Goal: Complete application form

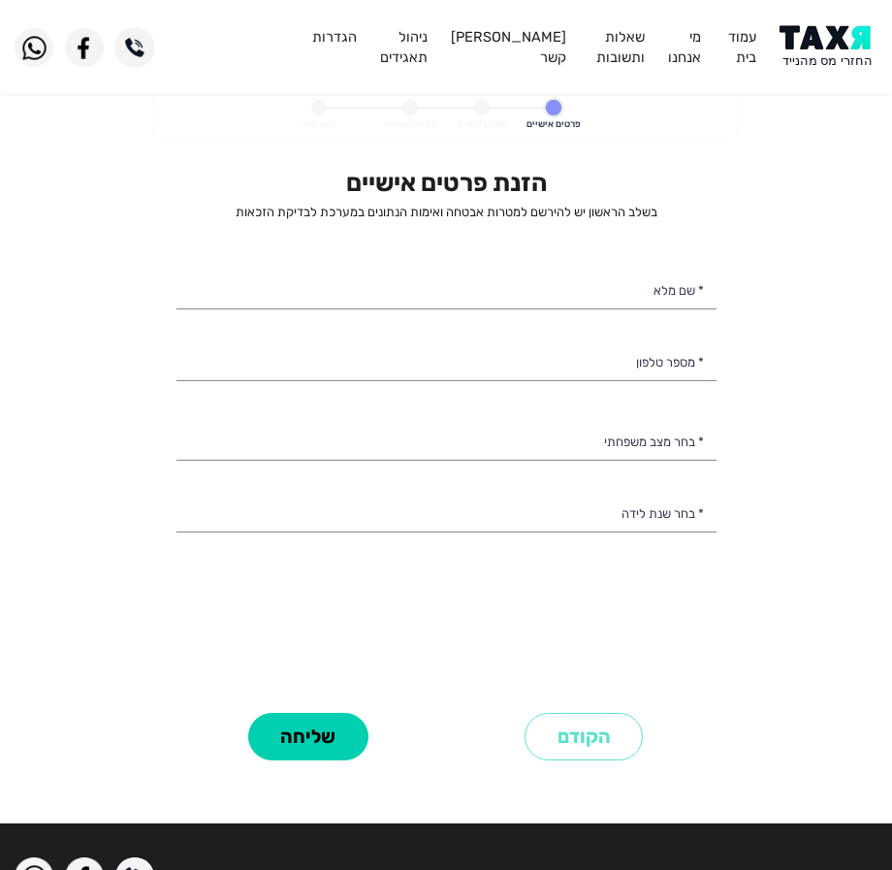
select select
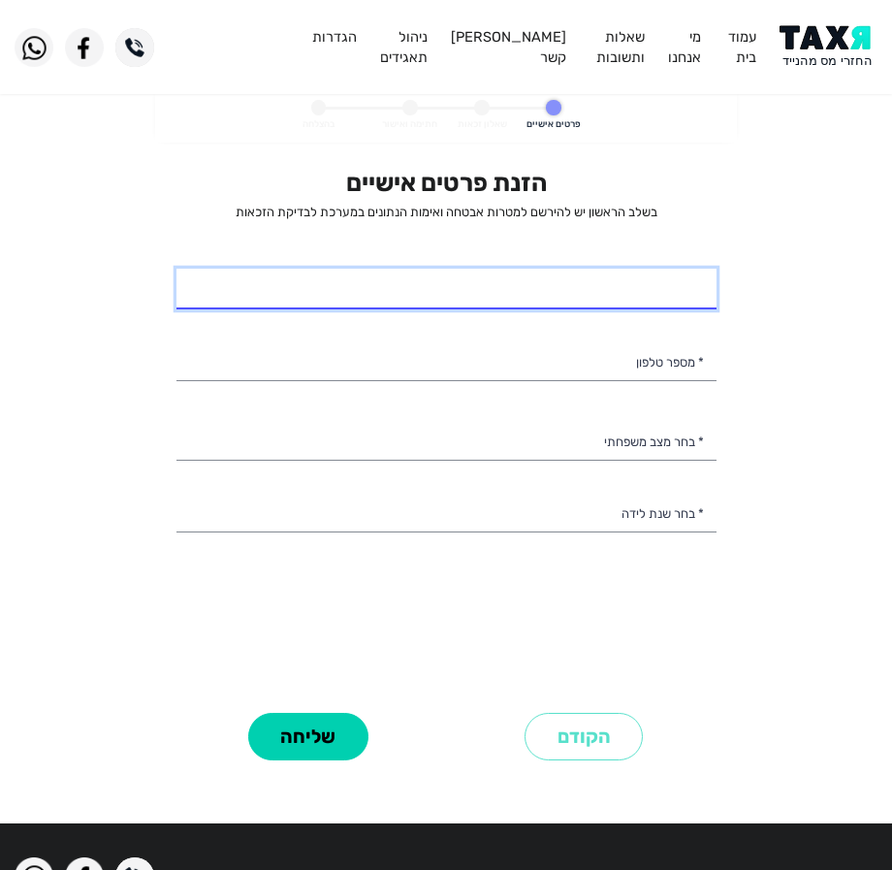
click at [557, 282] on input "* שם מלא" at bounding box center [446, 289] width 540 height 41
type input "[PERSON_NAME]"
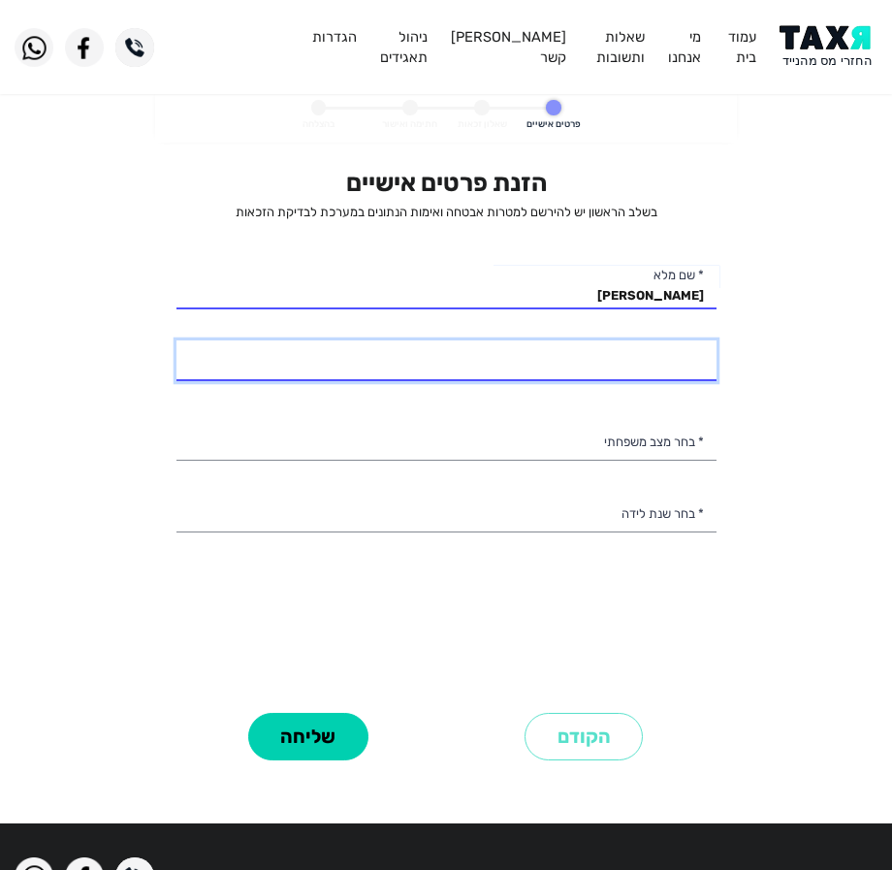
click at [614, 372] on input "* מספר טלפון" at bounding box center [446, 360] width 540 height 41
type input "052-3950703"
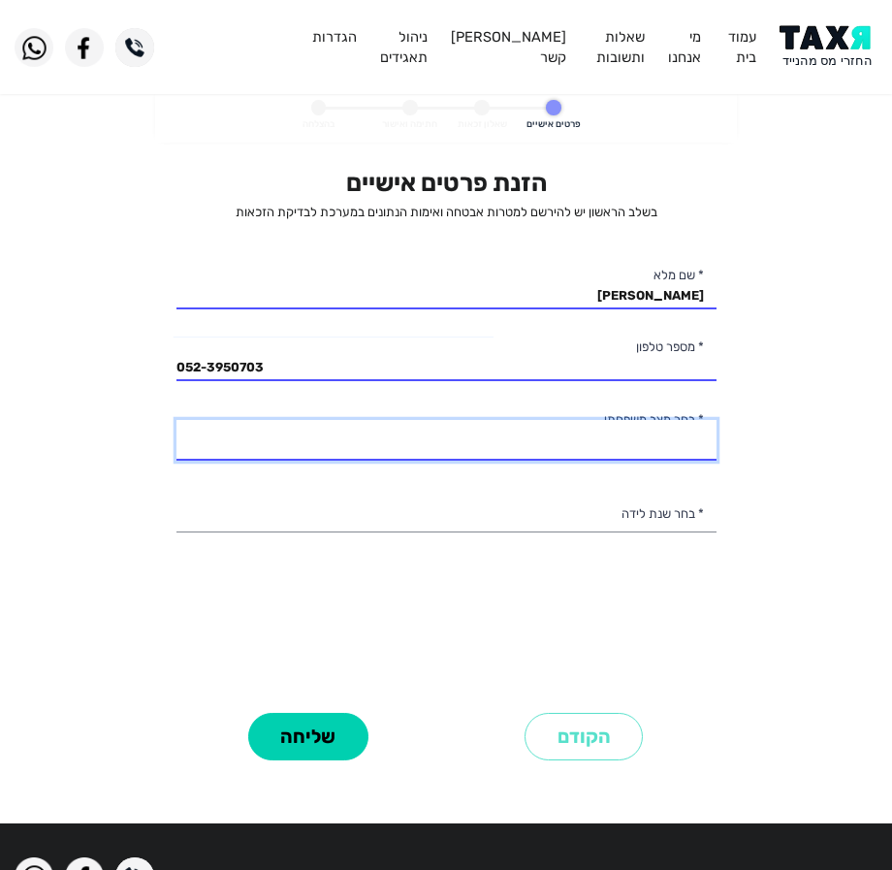
click at [586, 443] on select "רווק/ה נשוי/[PERSON_NAME]/ה אלמן/נה" at bounding box center [446, 440] width 540 height 41
select select "2: Married"
click at [176, 420] on select "רווק/ה נשוי/[PERSON_NAME]/ה אלמן/נה" at bounding box center [446, 440] width 540 height 41
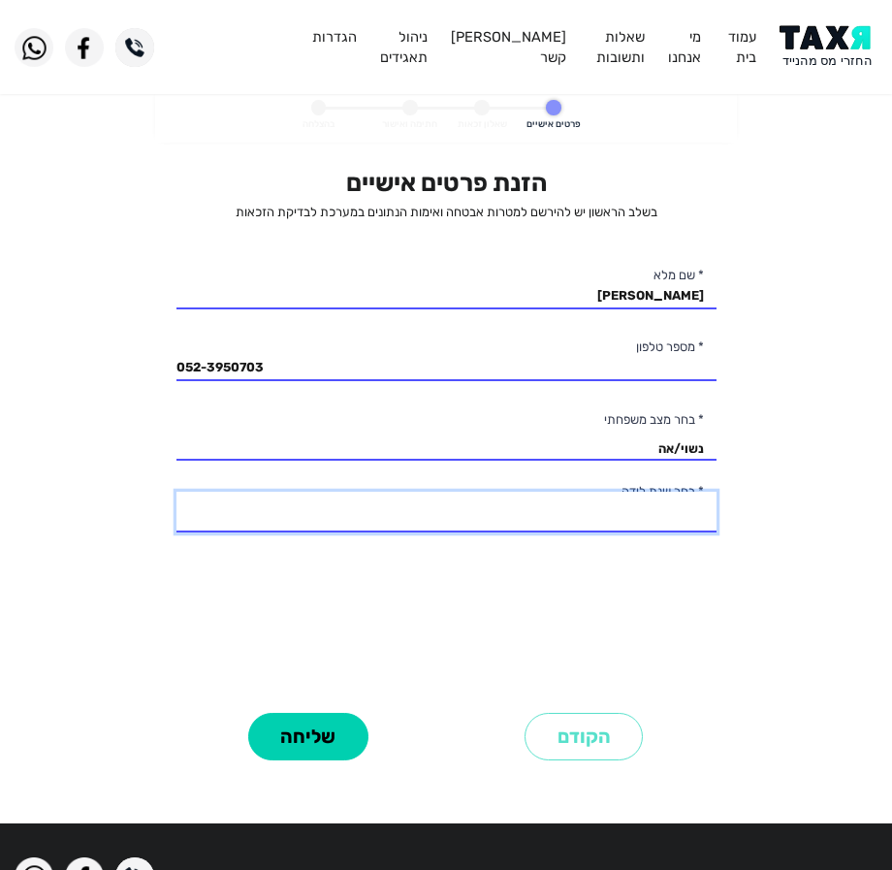
click at [540, 506] on select "2003 2002 2001 2000 1999 1998 1997 1996 1995 1994 1993 1992 1991 1990 1989 1988…" at bounding box center [446, 512] width 540 height 41
select select "38: 1966"
click at [176, 492] on select "2003 2002 2001 2000 1999 1998 1997 1996 1995 1994 1993 1992 1991 1990 1989 1988…" at bounding box center [446, 512] width 540 height 41
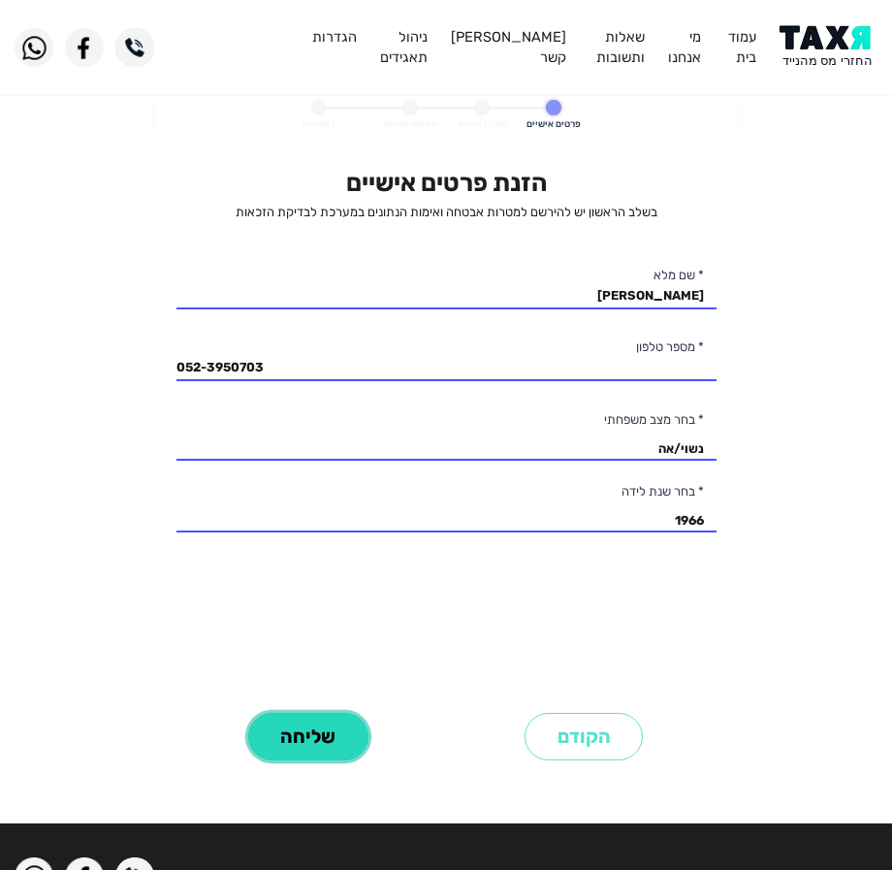
click at [310, 723] on button "שליחה" at bounding box center [308, 737] width 120 height 48
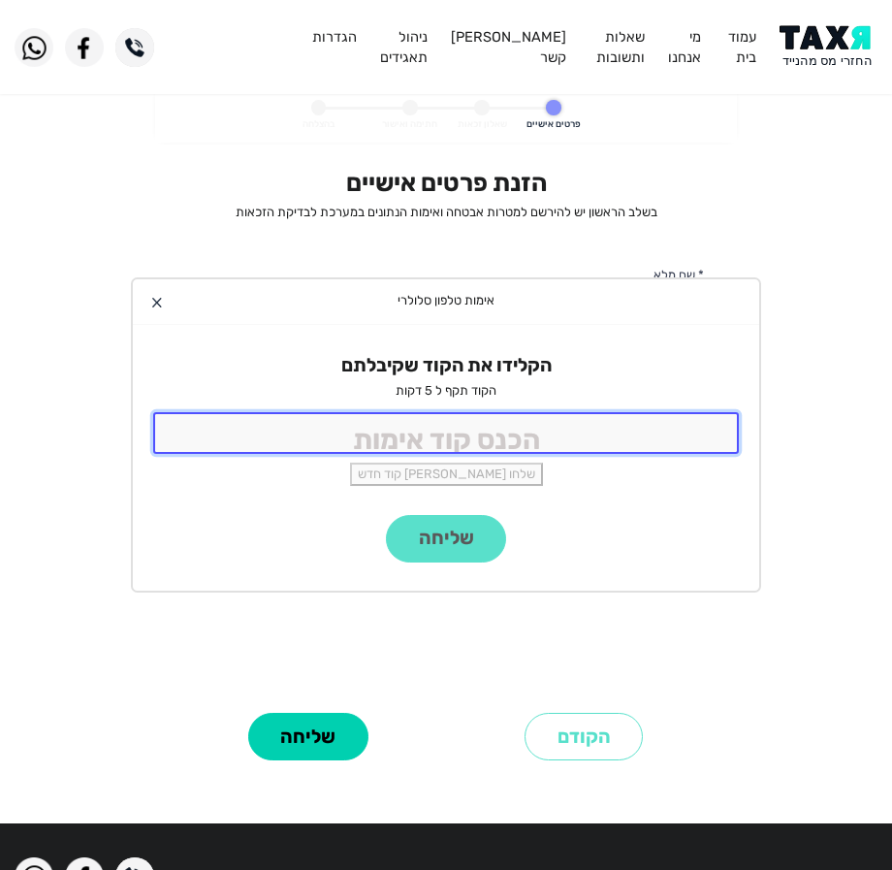
click at [401, 426] on input "tel" at bounding box center [446, 433] width 586 height 42
type input "9988"
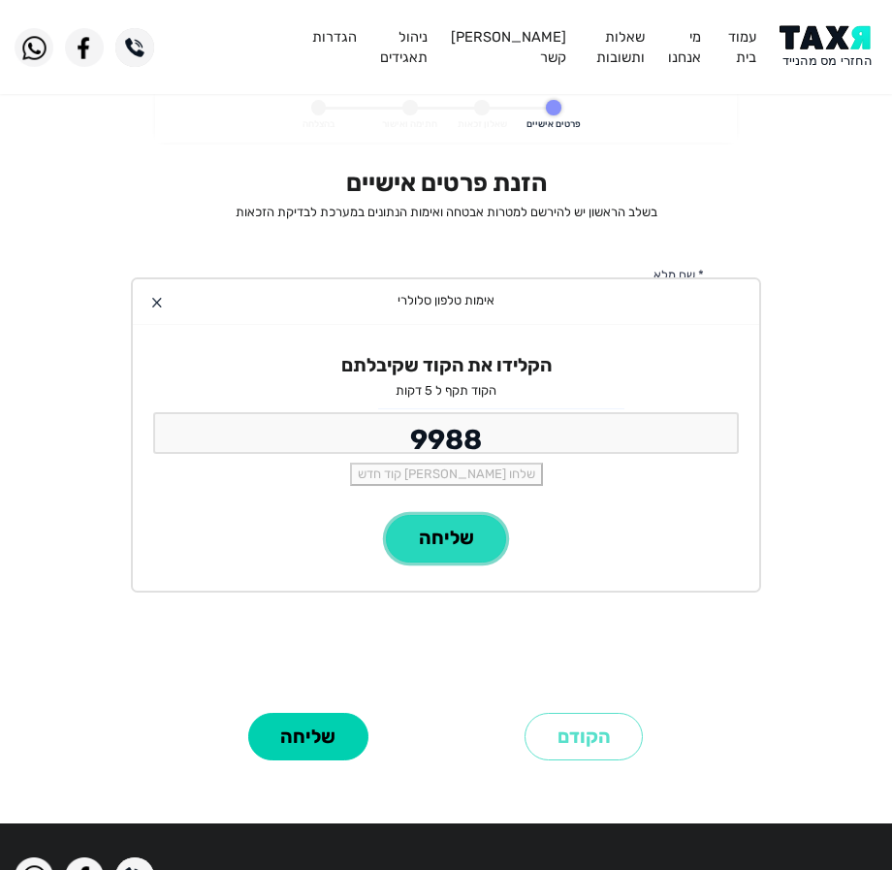
click at [454, 529] on button "שליחה" at bounding box center [446, 539] width 120 height 48
